Goal: Task Accomplishment & Management: Manage account settings

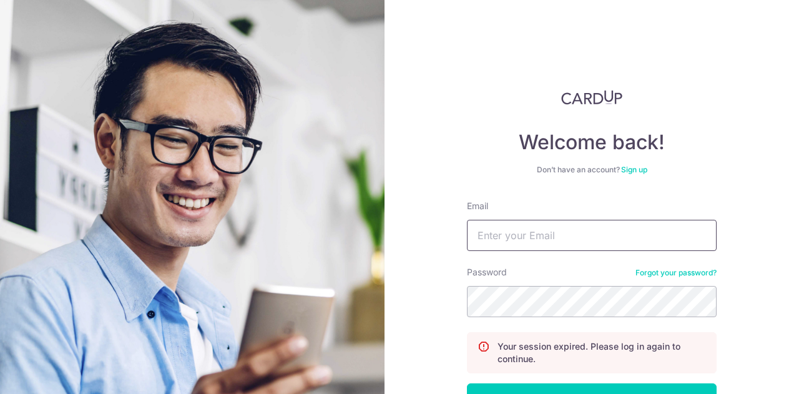
click at [521, 223] on input "Email" at bounding box center [592, 235] width 250 height 31
click at [503, 237] on input "Email" at bounding box center [592, 235] width 250 height 31
type input "[EMAIL_ADDRESS][DOMAIN_NAME]"
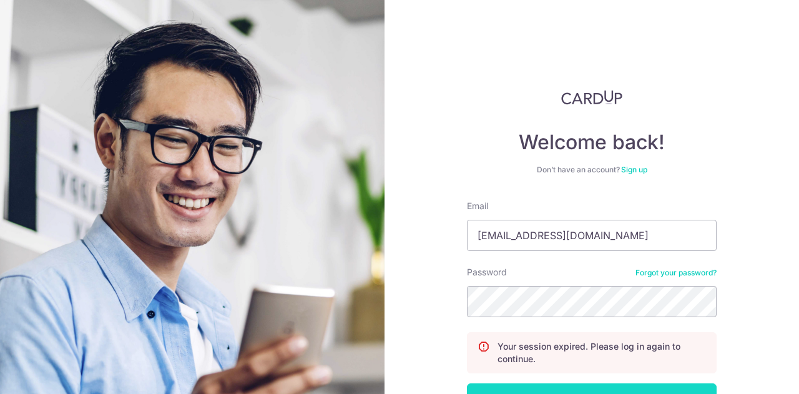
click at [583, 386] on button "Log in" at bounding box center [592, 398] width 250 height 31
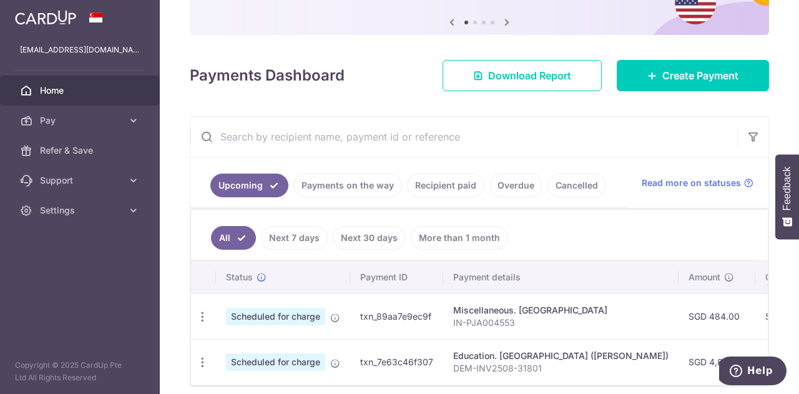
scroll to position [179, 0]
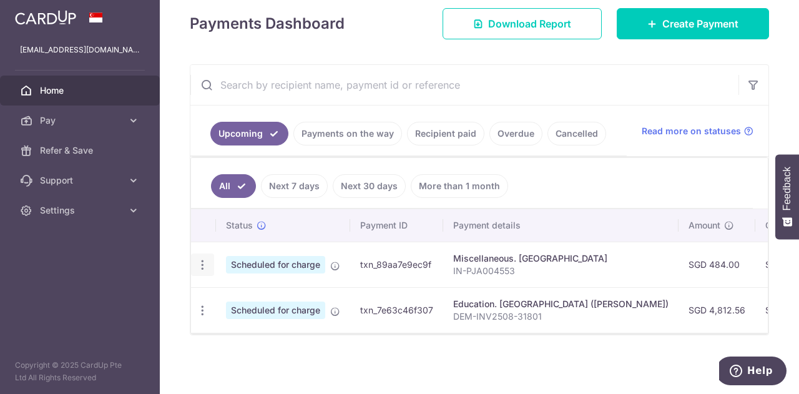
click at [205, 260] on icon "button" at bounding box center [202, 264] width 13 height 13
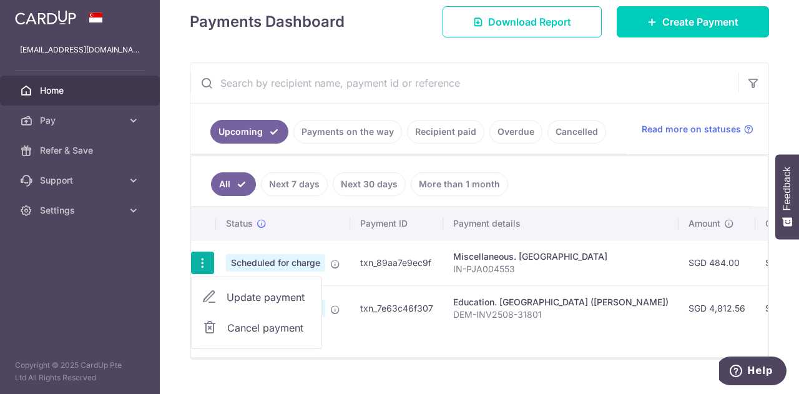
click at [267, 323] on span "Cancel payment" at bounding box center [269, 327] width 84 height 15
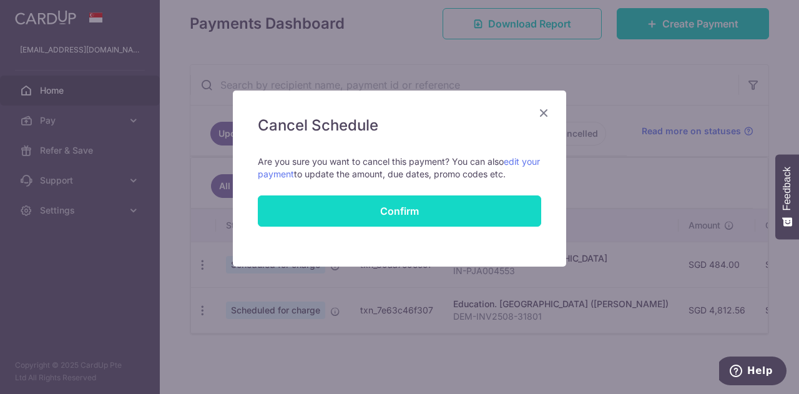
click at [396, 209] on button "Confirm" at bounding box center [399, 210] width 283 height 31
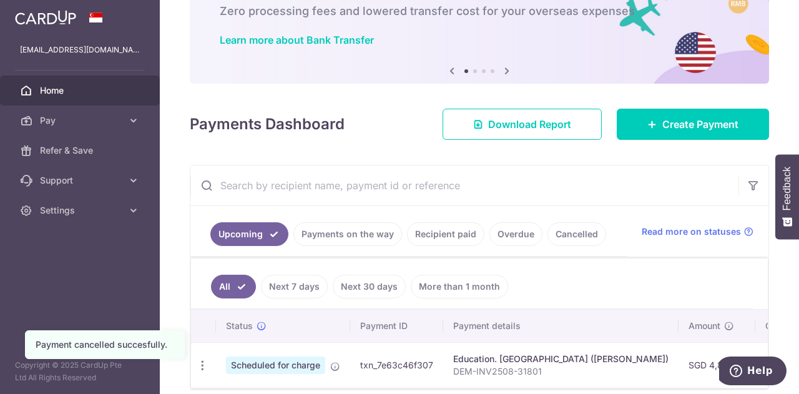
scroll to position [133, 0]
